Goal: Information Seeking & Learning: Learn about a topic

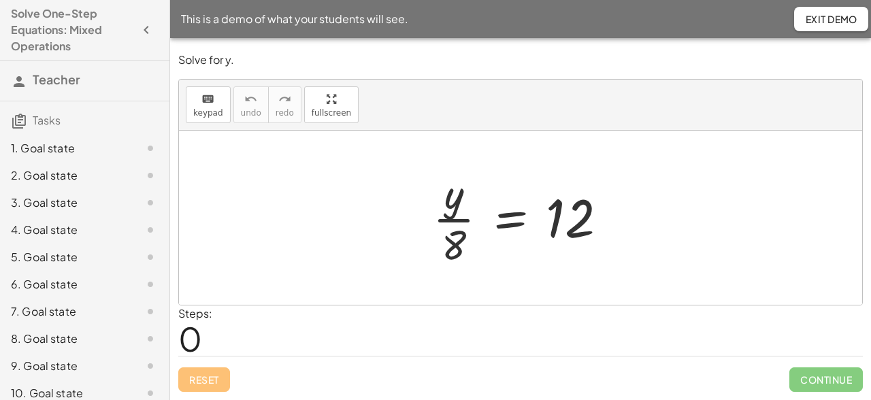
click at [70, 148] on div "1. Goal state" at bounding box center [66, 148] width 110 height 16
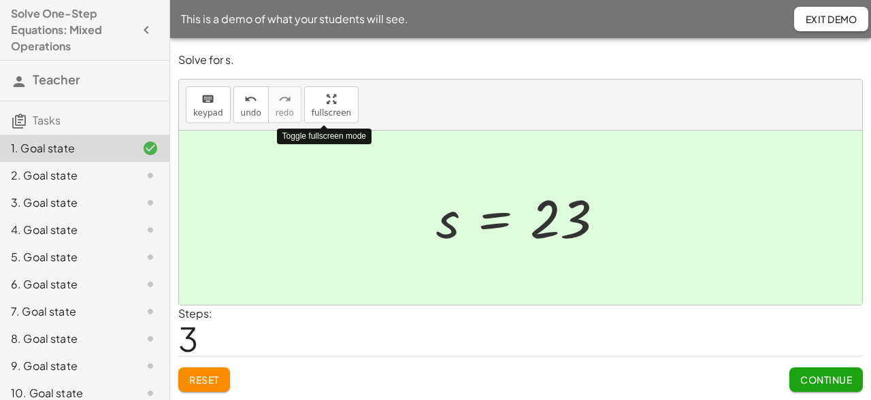
click at [800, 385] on span "Continue" at bounding box center [826, 380] width 52 height 12
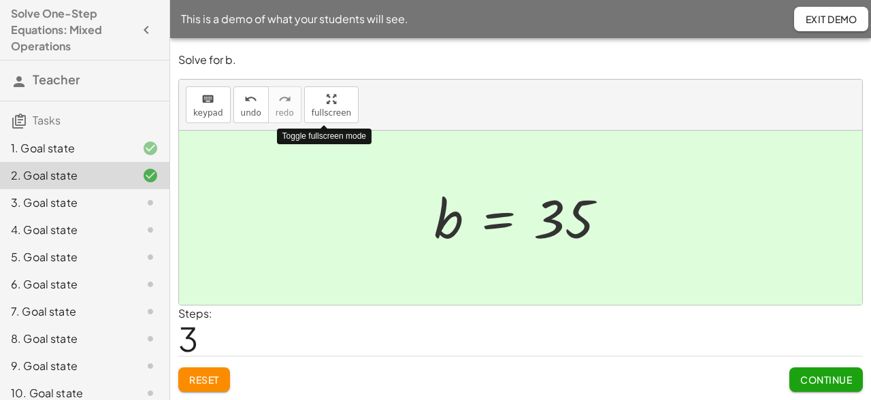
click at [795, 380] on button "Continue" at bounding box center [827, 380] width 74 height 25
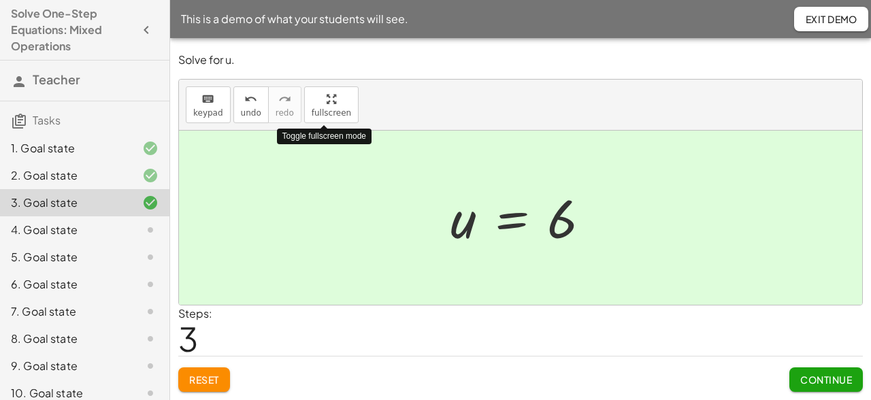
click at [798, 388] on button "Continue" at bounding box center [827, 380] width 74 height 25
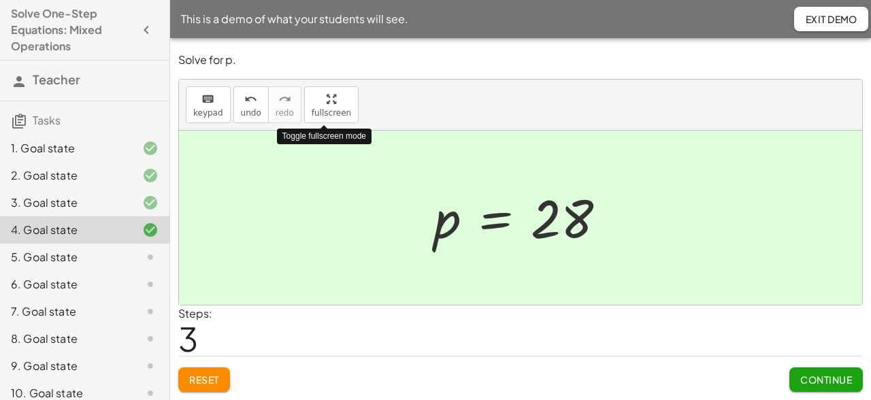
click at [805, 385] on span "Continue" at bounding box center [826, 380] width 52 height 12
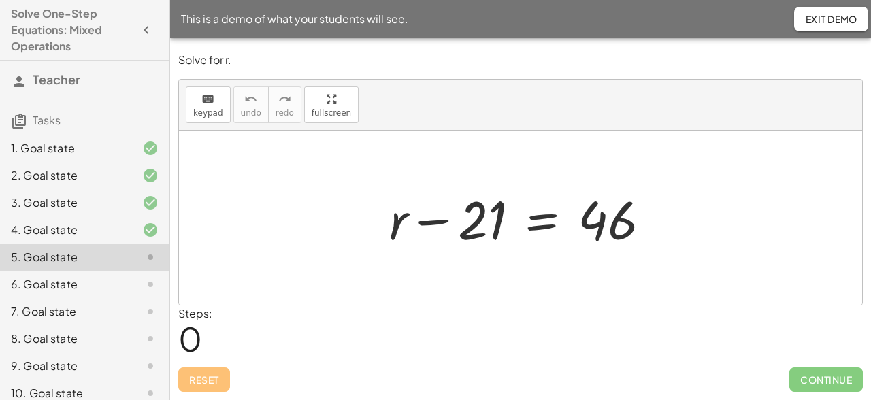
click at [541, 0] on html "Solve One-Step Equations: Mixed Operations Teacher Tasks 1. Goal state 2. Goal …" at bounding box center [435, 200] width 871 height 400
